Goal: Task Accomplishment & Management: Use online tool/utility

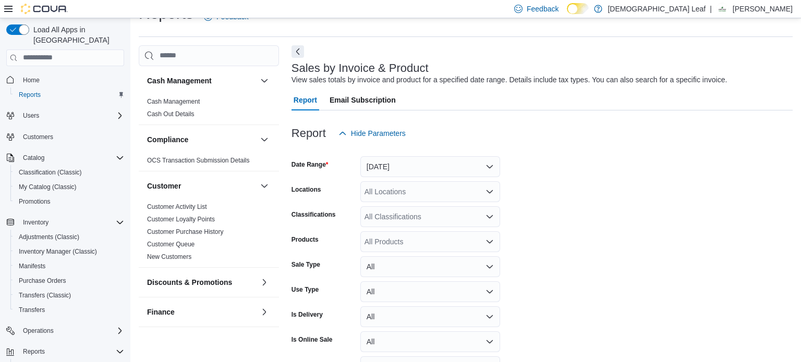
scroll to position [24, 0]
click at [424, 158] on button "[DATE]" at bounding box center [430, 166] width 140 height 21
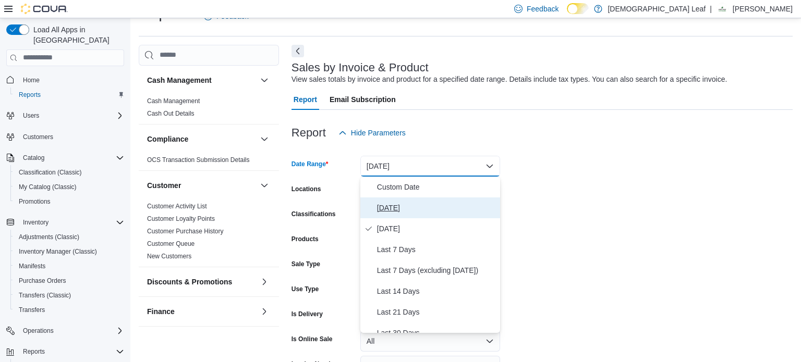
click at [422, 208] on span "[DATE]" at bounding box center [436, 208] width 119 height 13
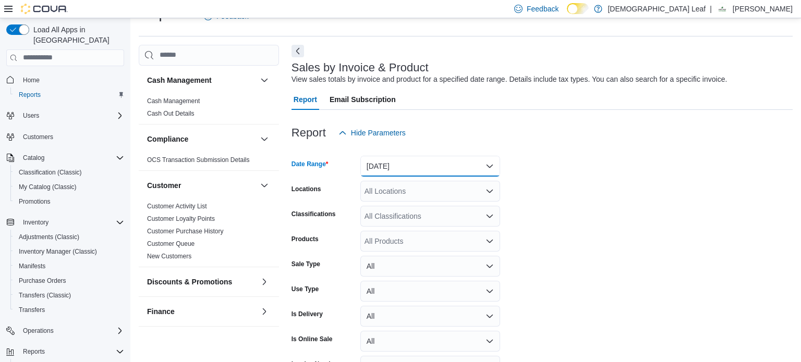
scroll to position [88, 0]
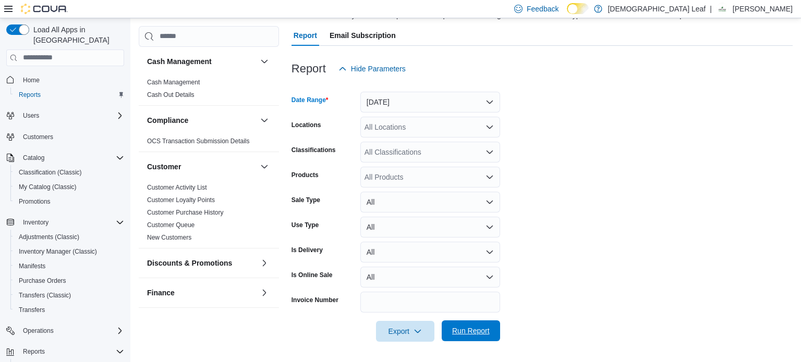
click at [468, 336] on span "Run Report" at bounding box center [471, 331] width 46 height 21
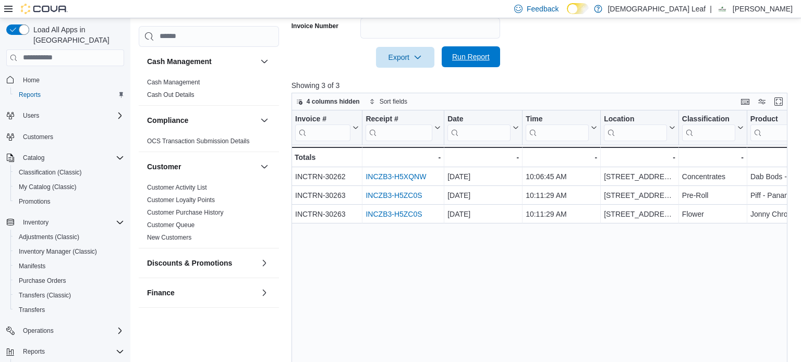
scroll to position [390, 0]
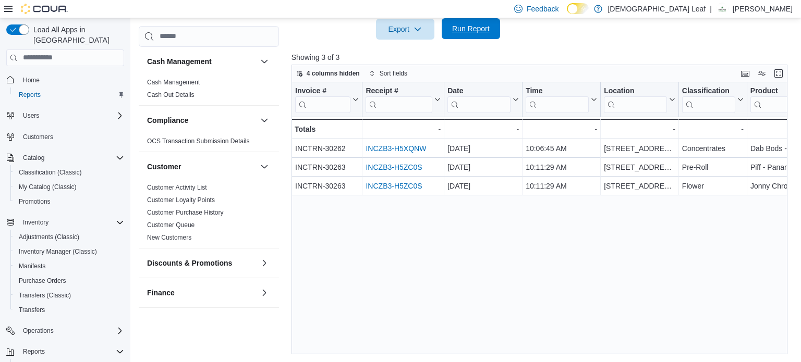
click at [474, 27] on span "Run Report" at bounding box center [471, 28] width 38 height 10
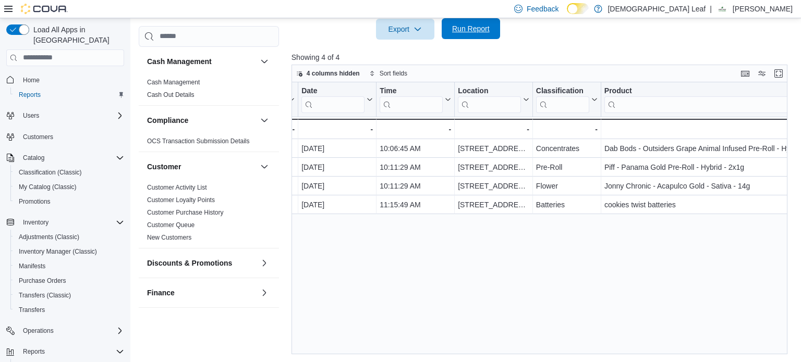
scroll to position [0, 0]
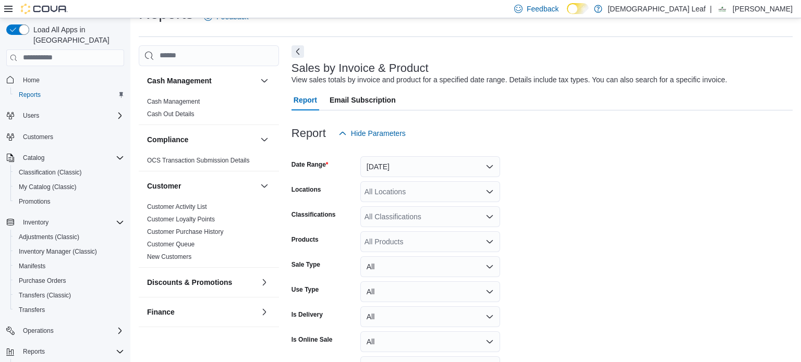
scroll to position [24, 0]
click at [480, 163] on button "[DATE]" at bounding box center [430, 166] width 140 height 21
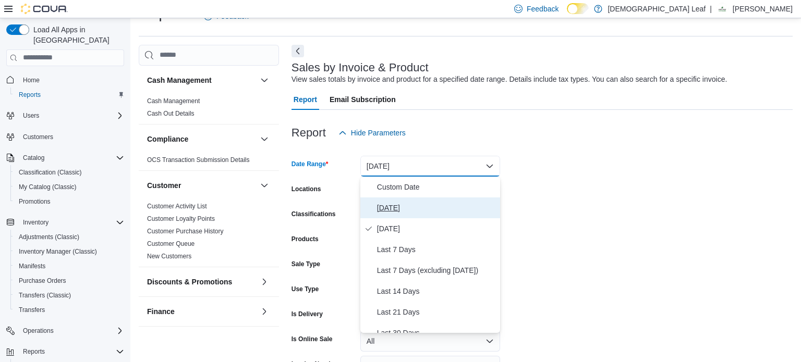
click at [448, 213] on span "[DATE]" at bounding box center [436, 208] width 119 height 13
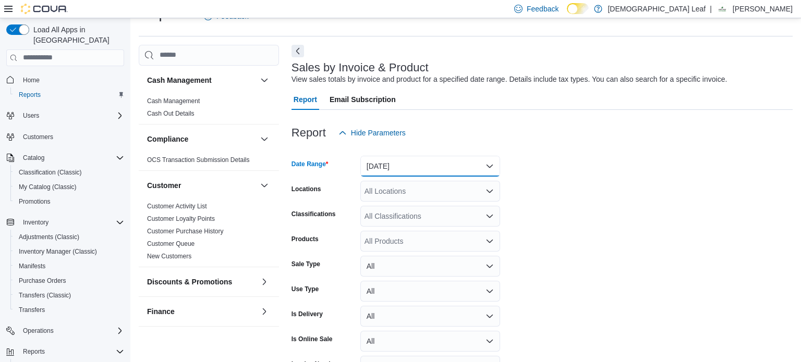
scroll to position [88, 0]
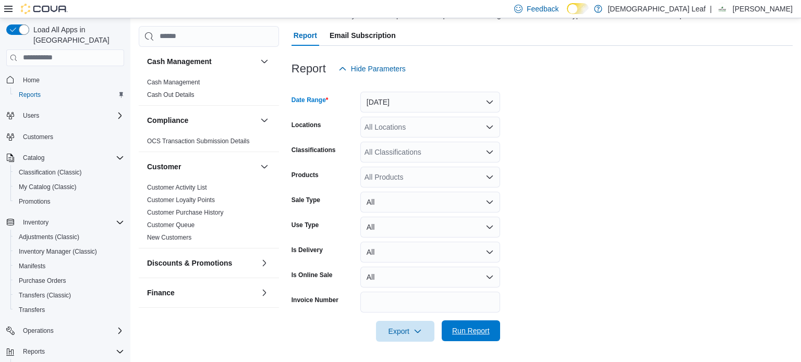
click at [471, 337] on span "Run Report" at bounding box center [471, 331] width 46 height 21
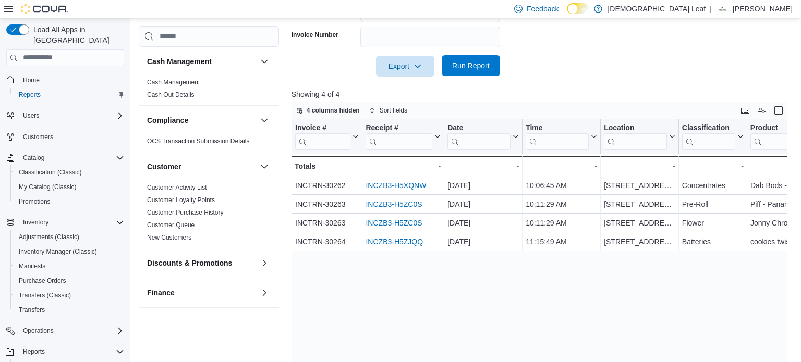
scroll to position [355, 0]
